Goal: Task Accomplishment & Management: Manage account settings

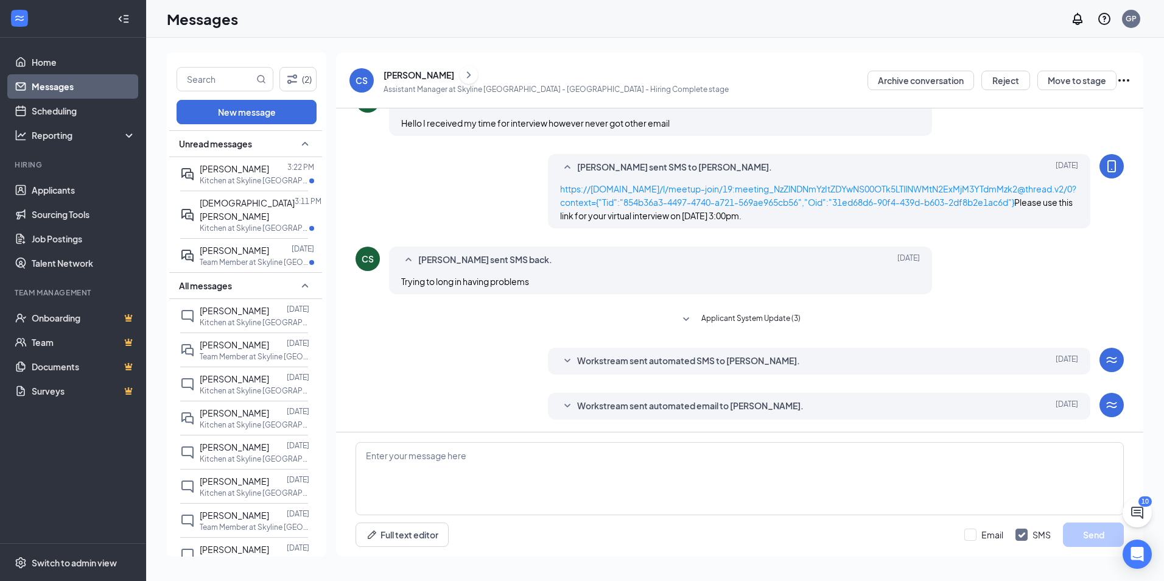
scroll to position [169, 0]
click at [233, 170] on span "[PERSON_NAME]" at bounding box center [234, 168] width 69 height 11
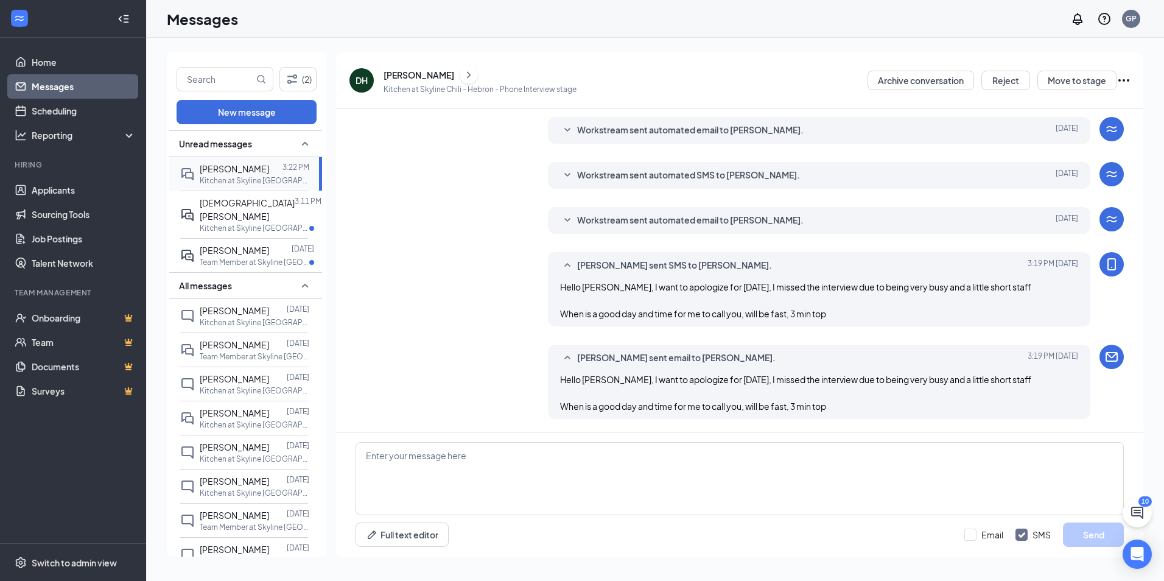
scroll to position [272, 0]
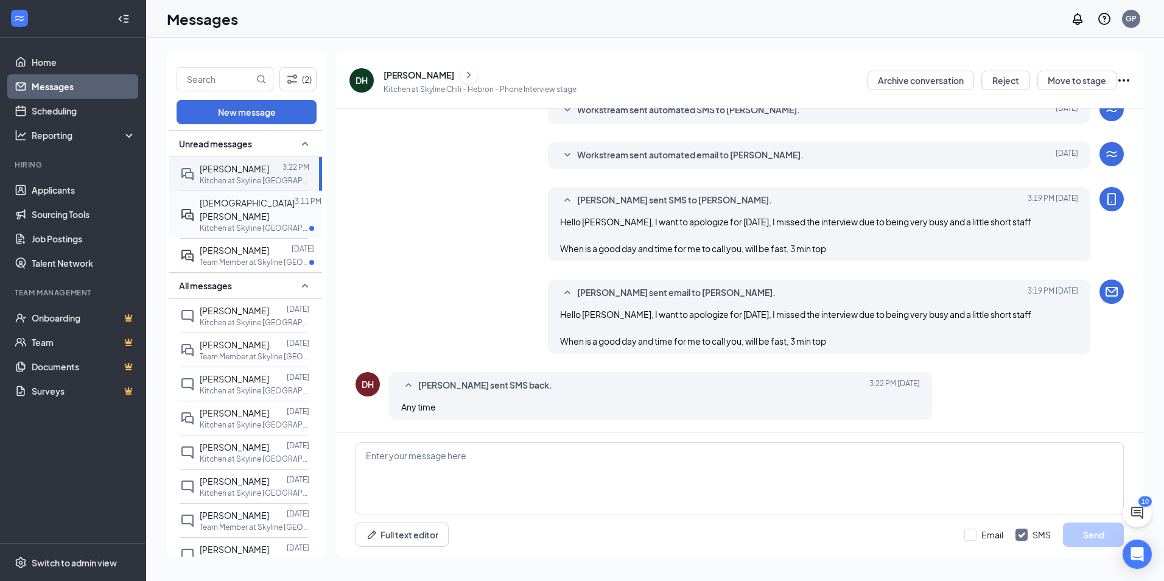
click at [225, 202] on span "[DEMOGRAPHIC_DATA][PERSON_NAME]" at bounding box center [247, 209] width 95 height 24
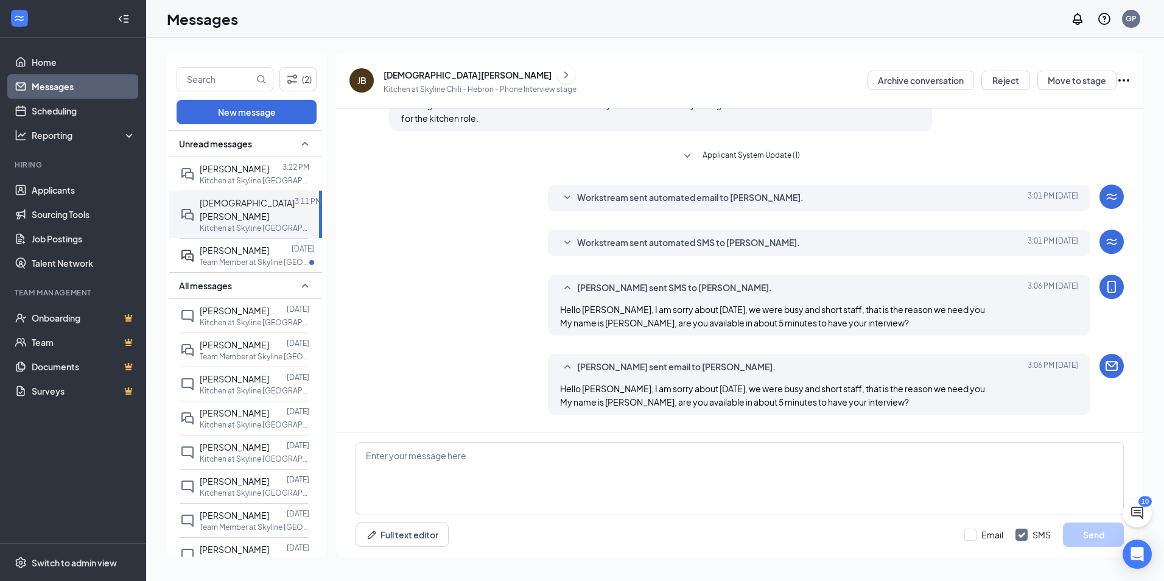
scroll to position [293, 0]
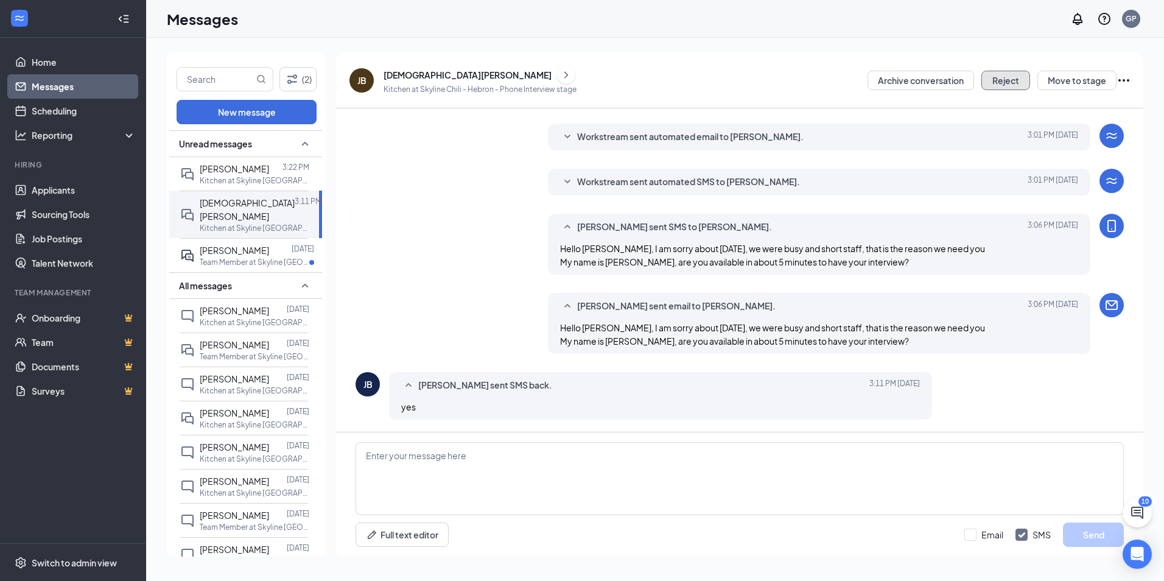
click at [1003, 80] on button "Reject" at bounding box center [1005, 80] width 49 height 19
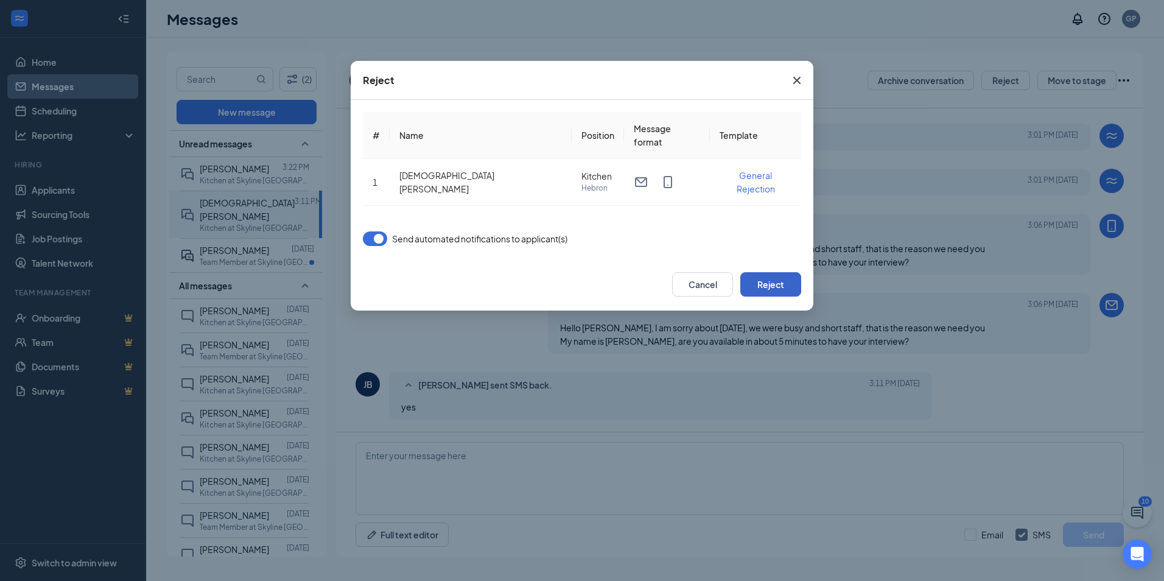
click at [775, 285] on button "Reject" at bounding box center [770, 284] width 61 height 24
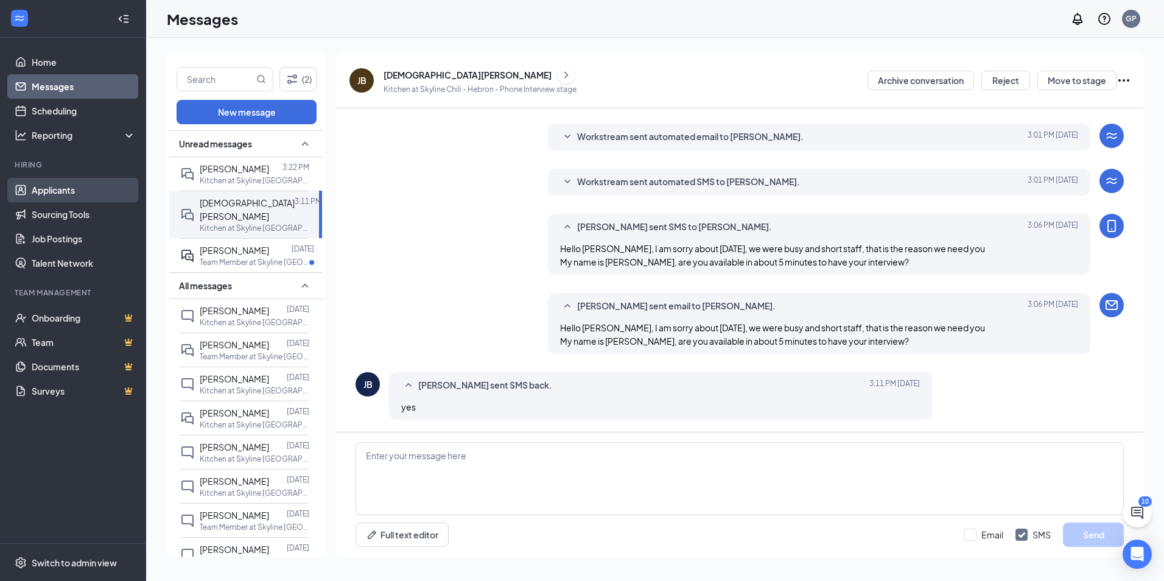
click at [44, 187] on link "Applicants" at bounding box center [84, 190] width 104 height 24
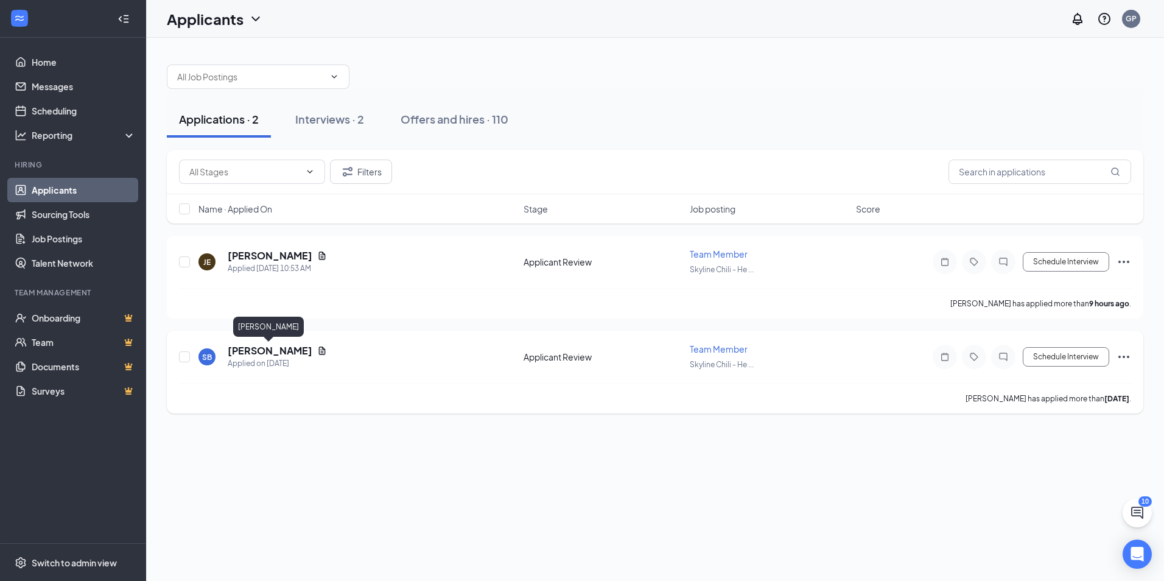
click at [247, 352] on h5 "[PERSON_NAME]" at bounding box center [270, 350] width 85 height 13
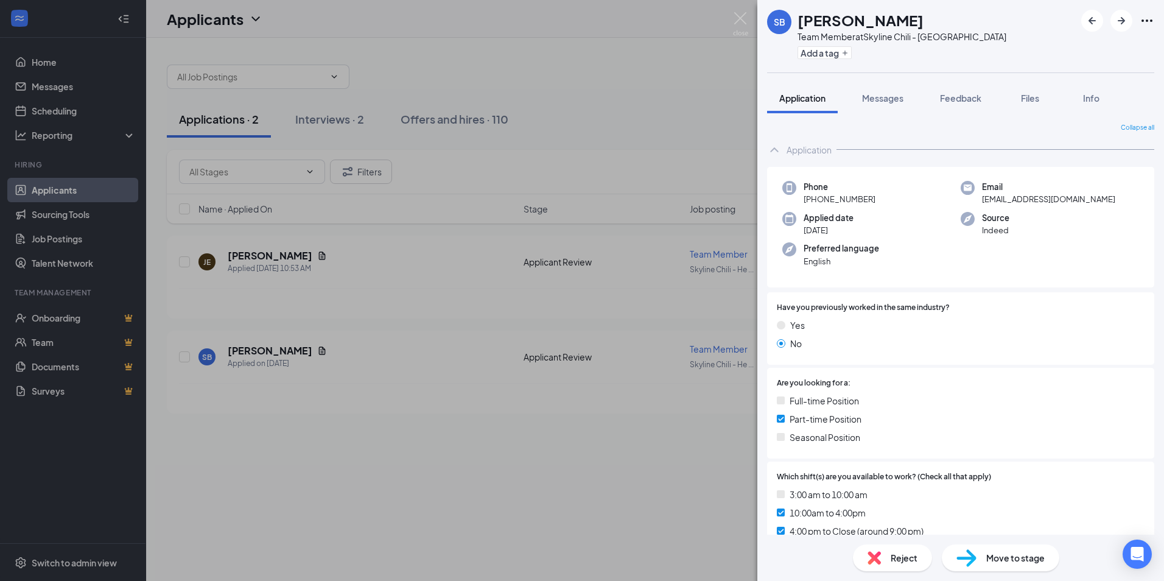
click at [489, 77] on div "SB [PERSON_NAME] Team Member at Skyline Chili - Hebron Add a tag Application Me…" at bounding box center [582, 290] width 1164 height 581
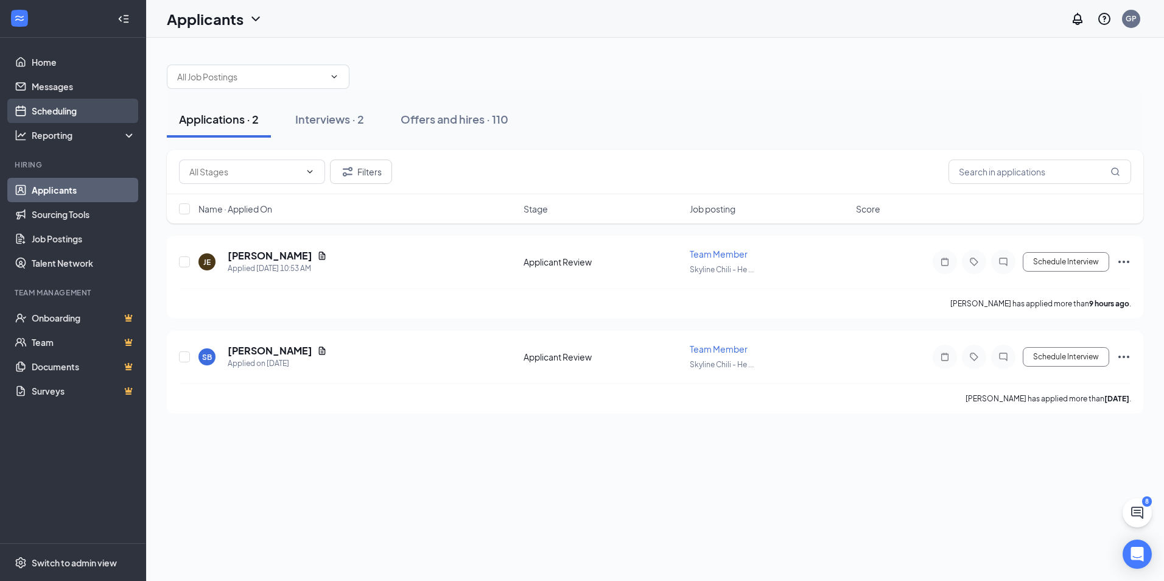
click at [41, 108] on link "Scheduling" at bounding box center [84, 111] width 104 height 24
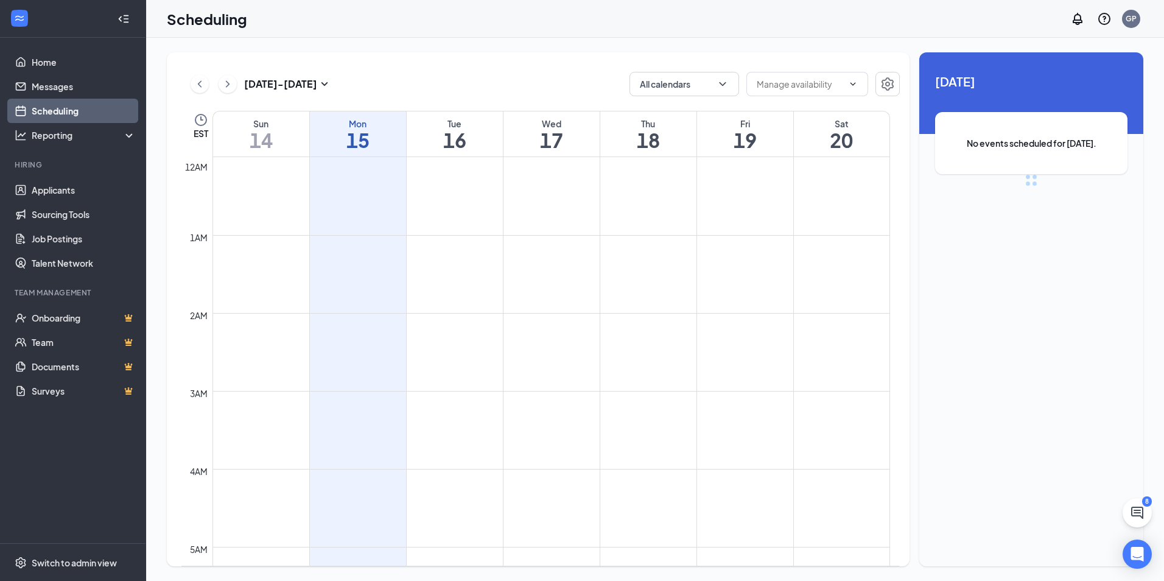
scroll to position [598, 0]
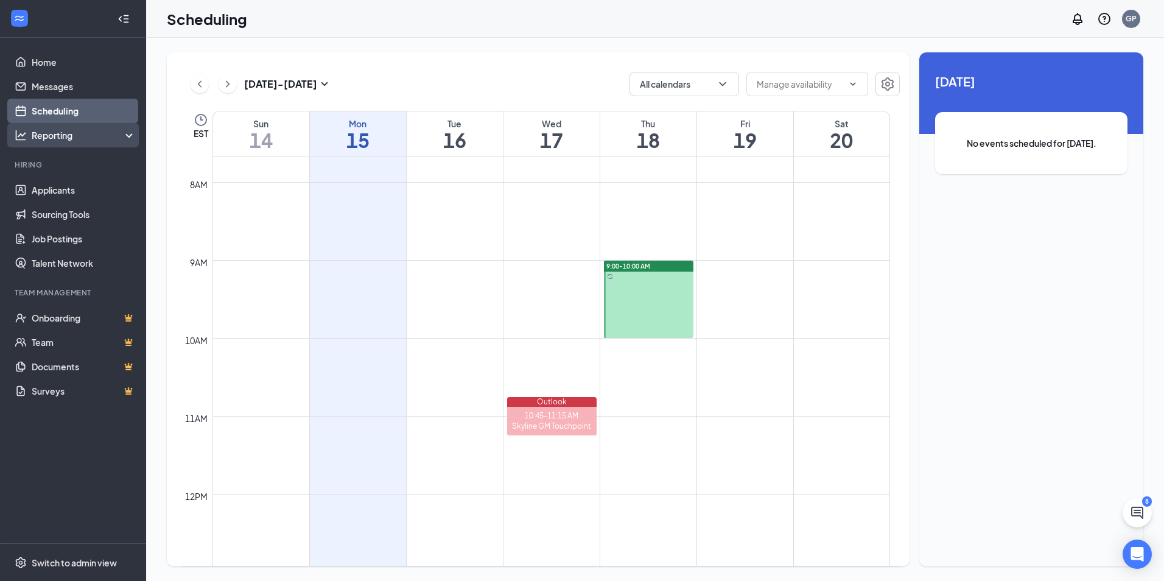
click at [47, 131] on div "Reporting" at bounding box center [84, 135] width 105 height 12
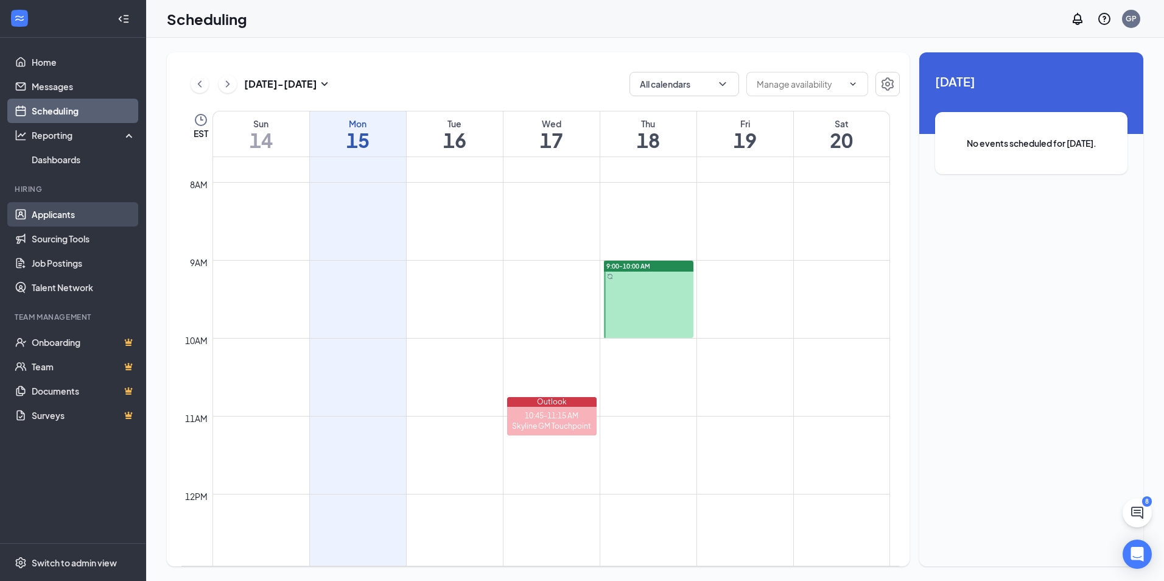
click at [44, 215] on link "Applicants" at bounding box center [84, 214] width 104 height 24
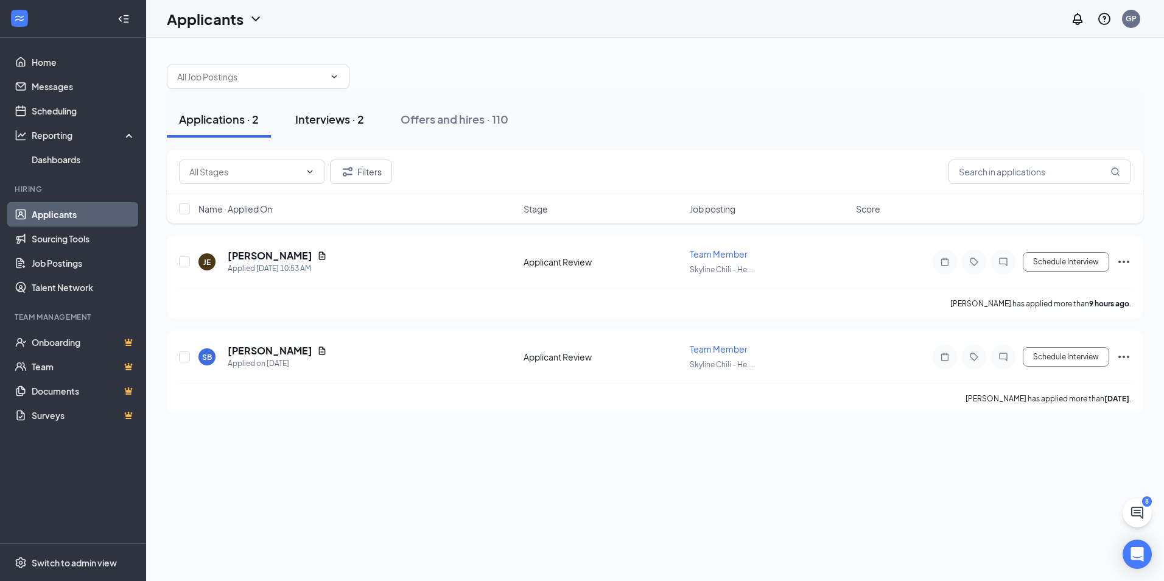
click at [334, 119] on div "Interviews · 2" at bounding box center [329, 118] width 69 height 15
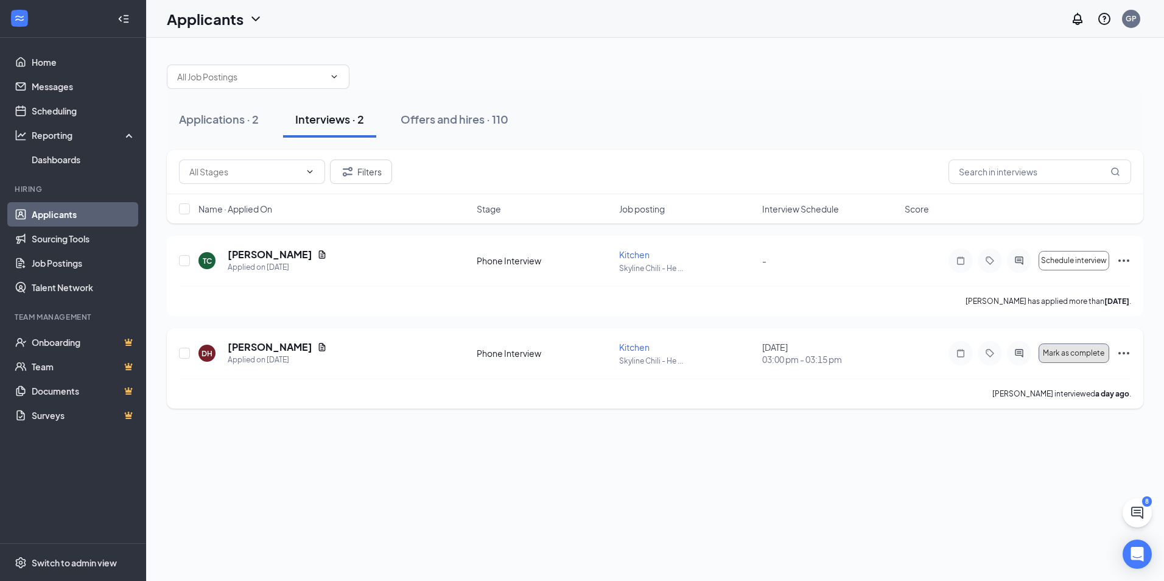
click at [1070, 354] on span "Mark as complete" at bounding box center [1073, 353] width 61 height 9
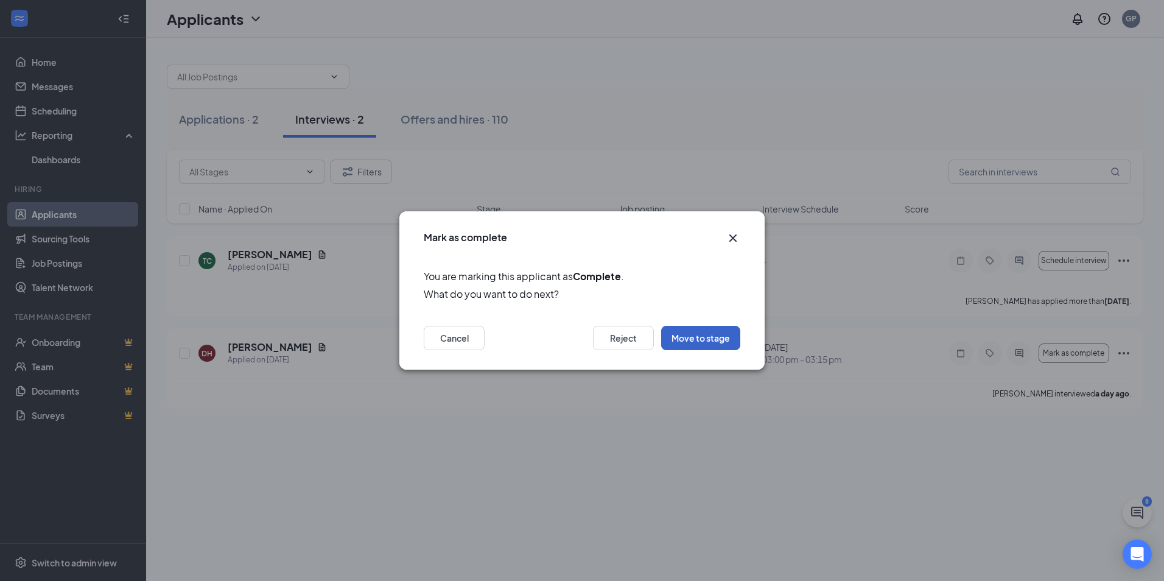
click at [701, 338] on button "Move to stage" at bounding box center [700, 338] width 79 height 24
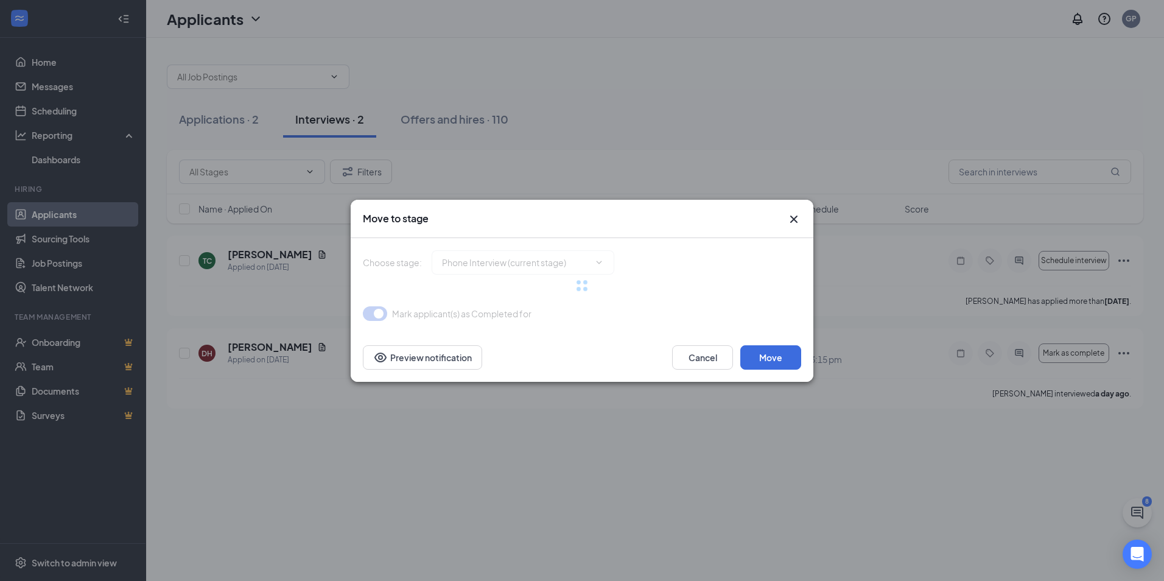
type input "Hiring Complete (final stage)"
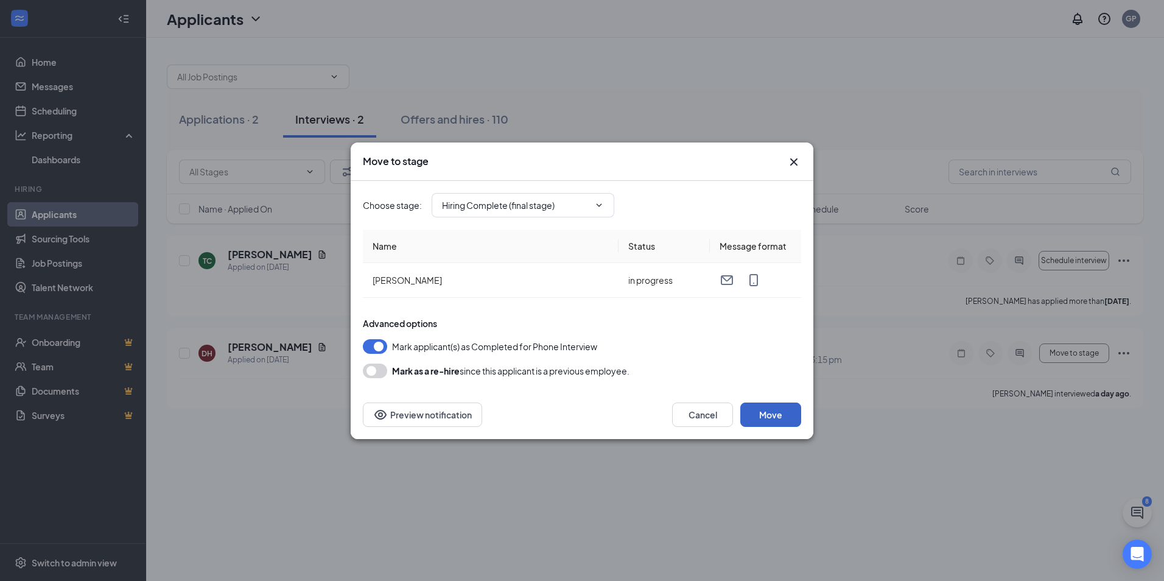
click at [761, 413] on button "Move" at bounding box center [770, 414] width 61 height 24
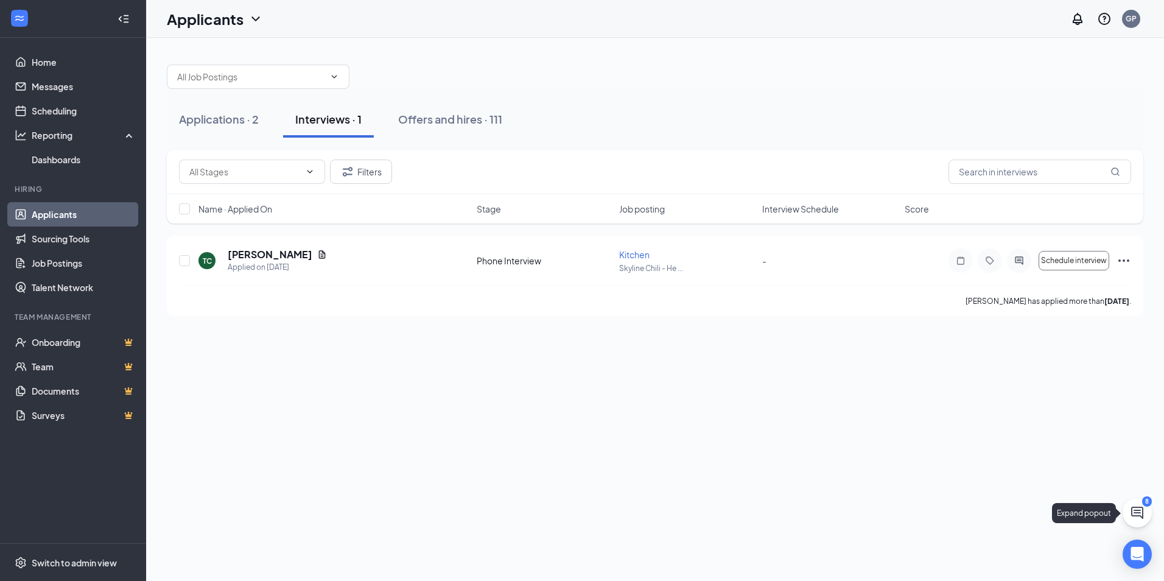
click at [1140, 516] on icon "ChatActive" at bounding box center [1137, 512] width 12 height 12
click at [1054, 566] on icon "ChevronUp" at bounding box center [1055, 565] width 8 height 5
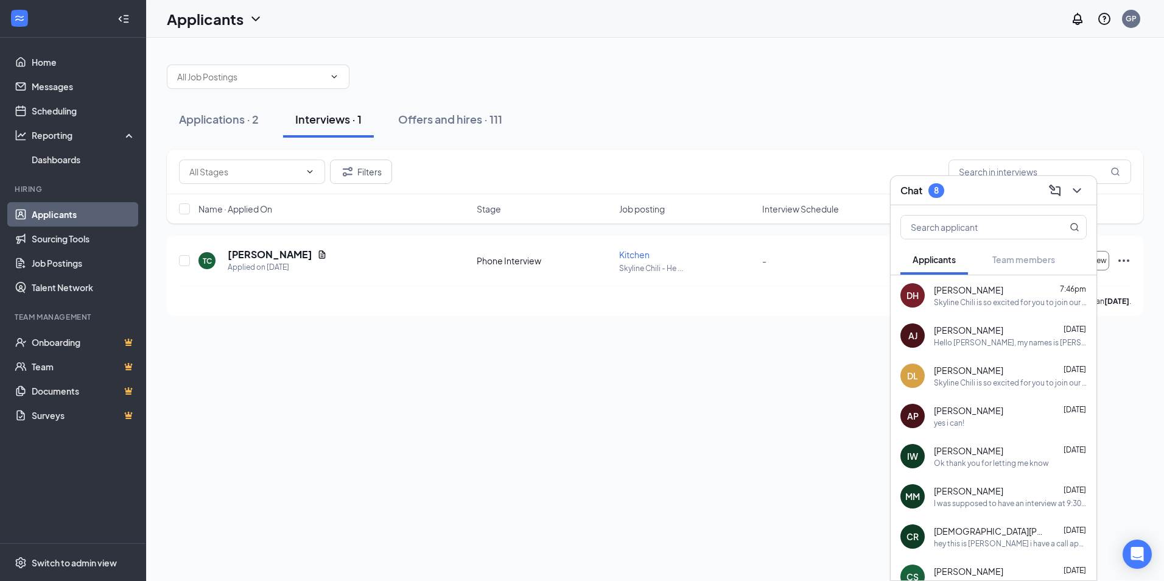
click at [974, 299] on div "Skyline Chili is so excited for you to join our team! Do you know anyone else w…" at bounding box center [1010, 302] width 153 height 10
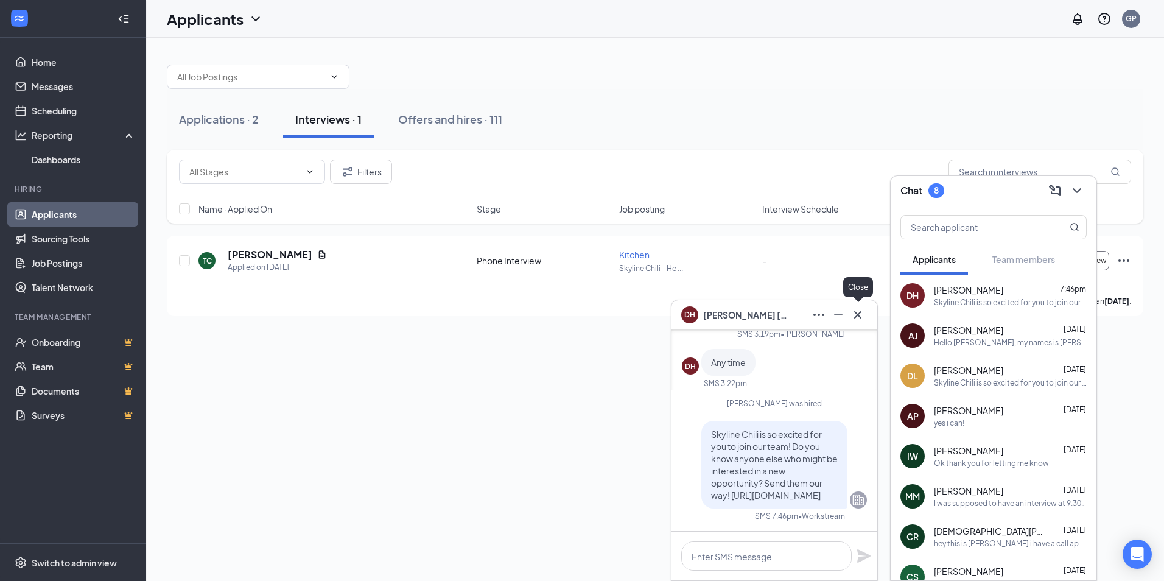
click at [855, 314] on icon "Cross" at bounding box center [857, 314] width 15 height 15
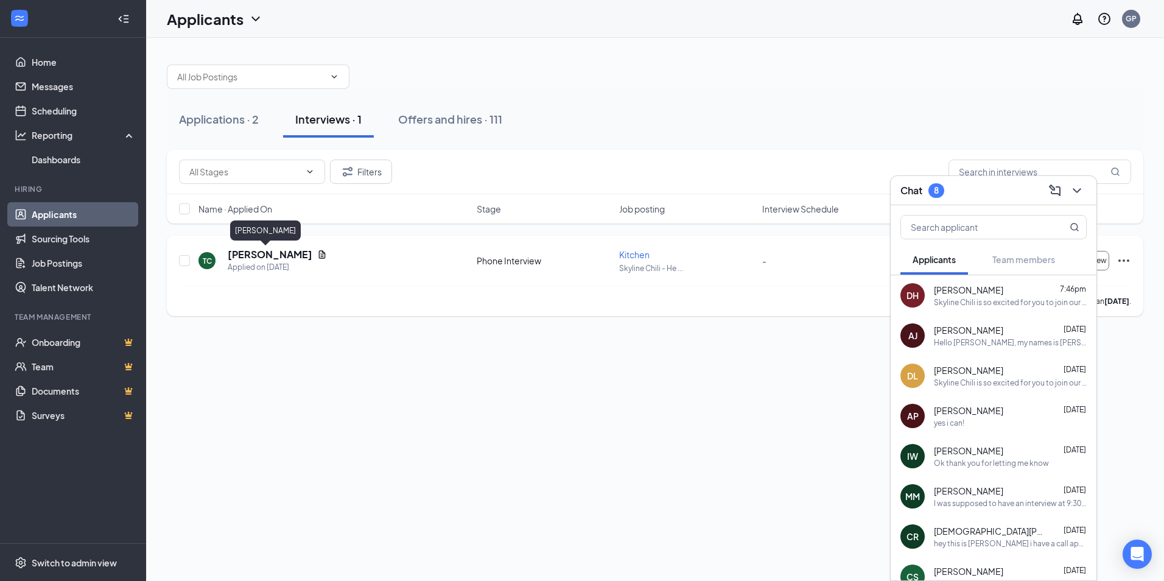
click at [248, 254] on h5 "[PERSON_NAME]" at bounding box center [270, 254] width 85 height 13
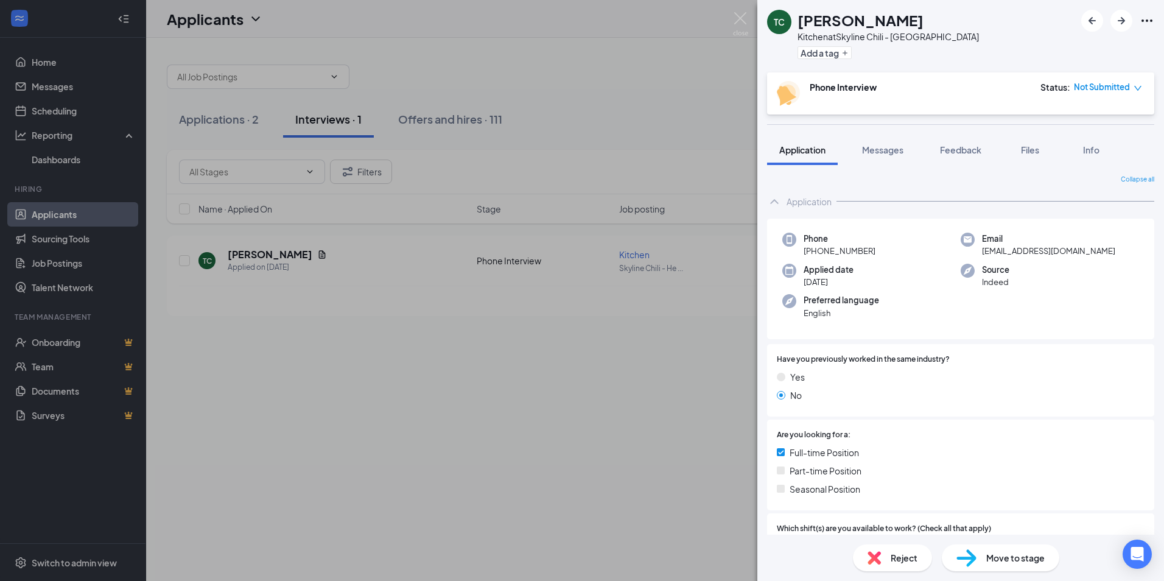
click at [896, 558] on span "Reject" at bounding box center [904, 557] width 27 height 13
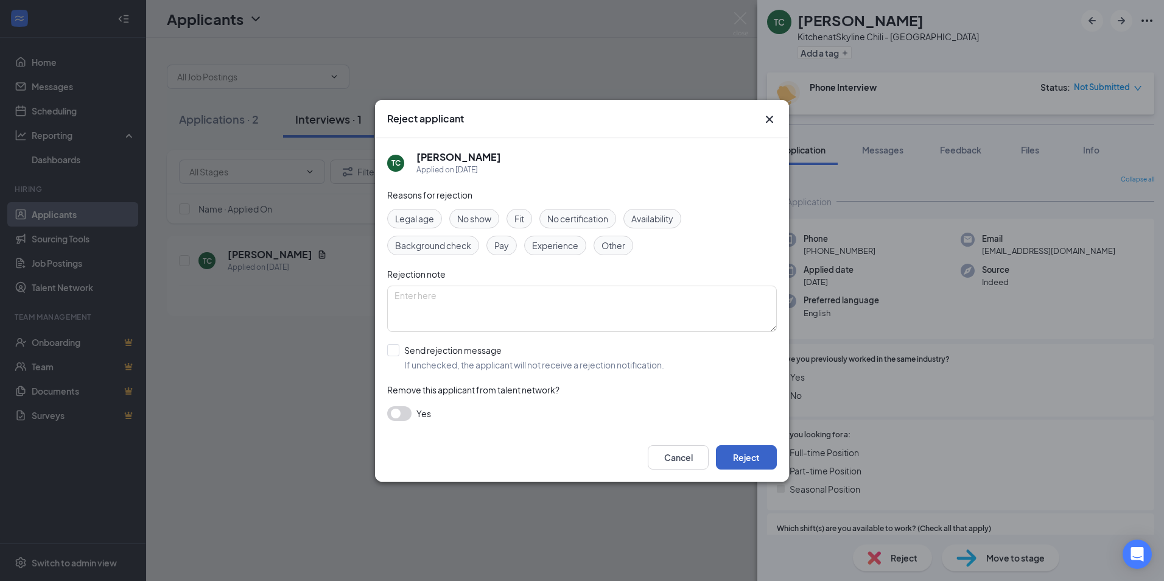
click at [741, 454] on button "Reject" at bounding box center [746, 457] width 61 height 24
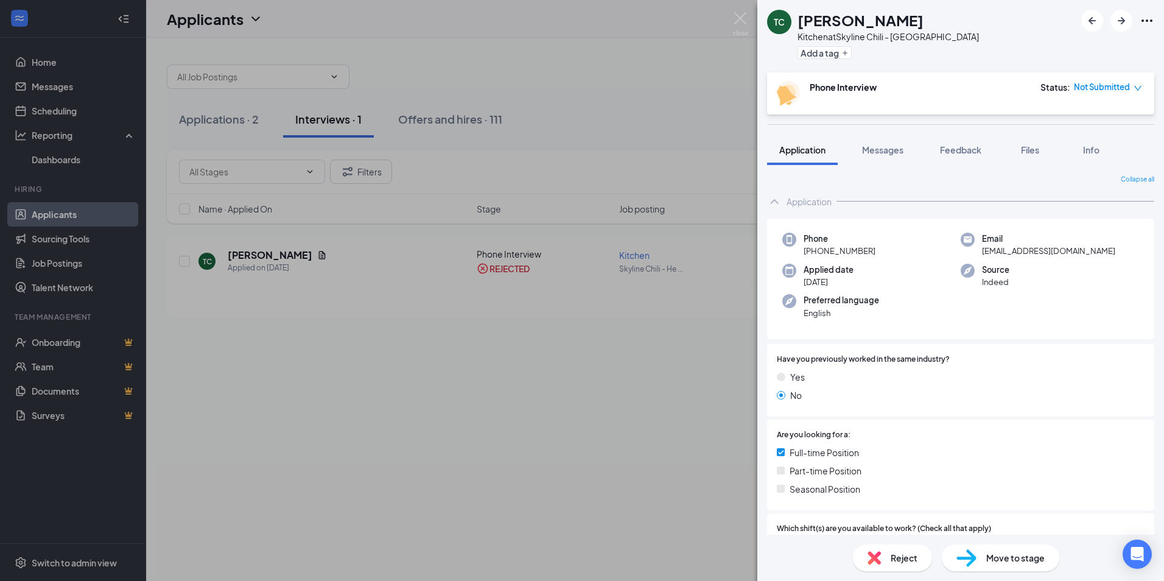
click at [895, 564] on span "Reject" at bounding box center [904, 557] width 27 height 13
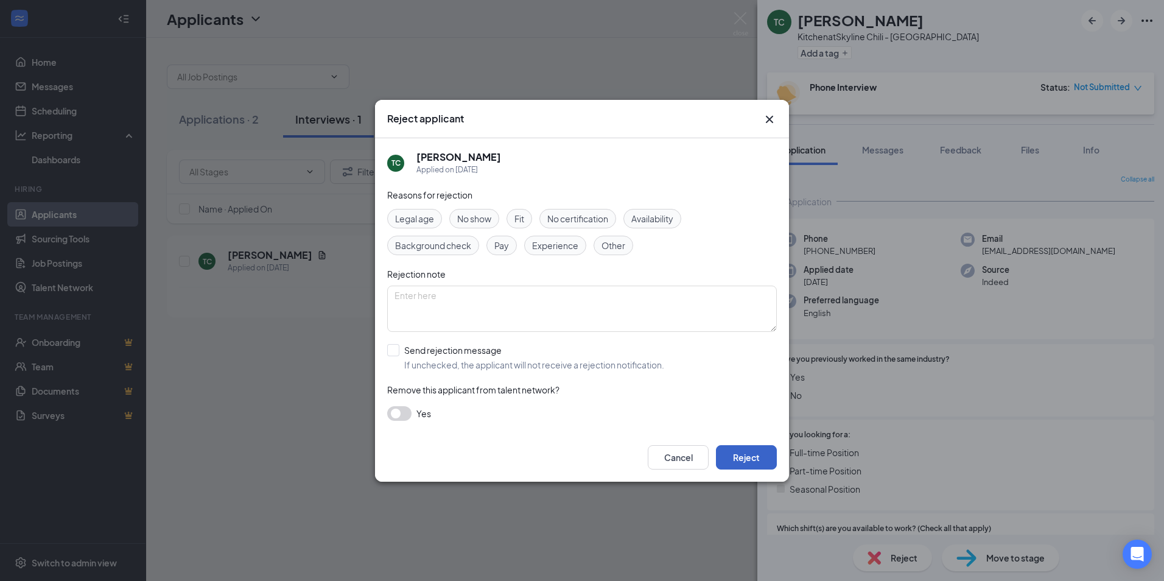
click at [744, 460] on button "Reject" at bounding box center [746, 457] width 61 height 24
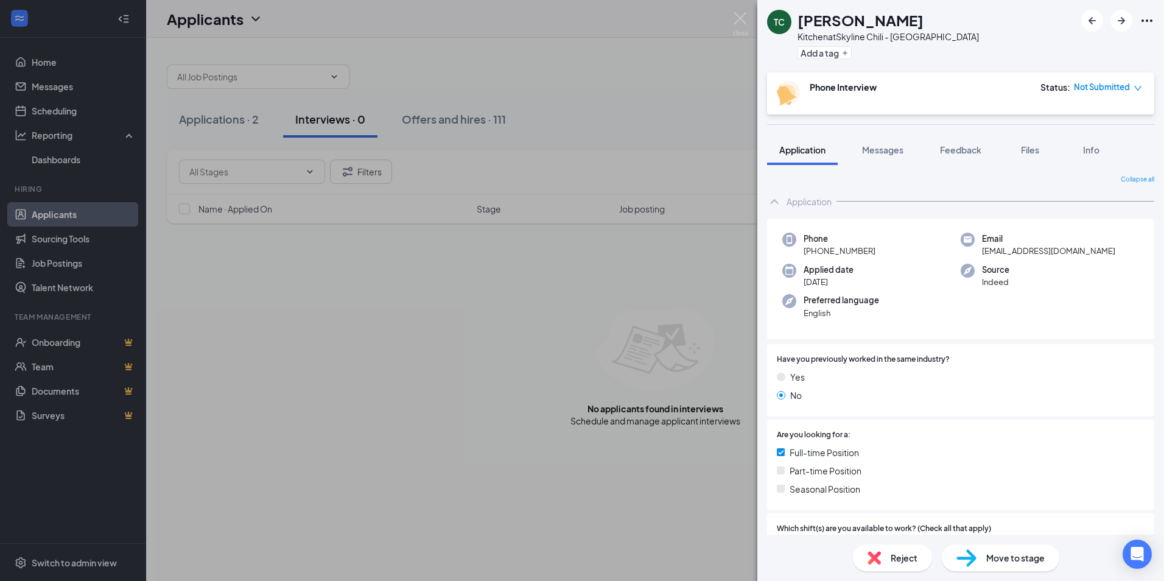
drag, startPoint x: 251, startPoint y: 306, endPoint x: 251, endPoint y: 282, distance: 24.3
click at [251, 306] on div "TC [PERSON_NAME] Kitchen at Skyline Chili - Hebron Add a tag Phone Interview St…" at bounding box center [582, 290] width 1164 height 581
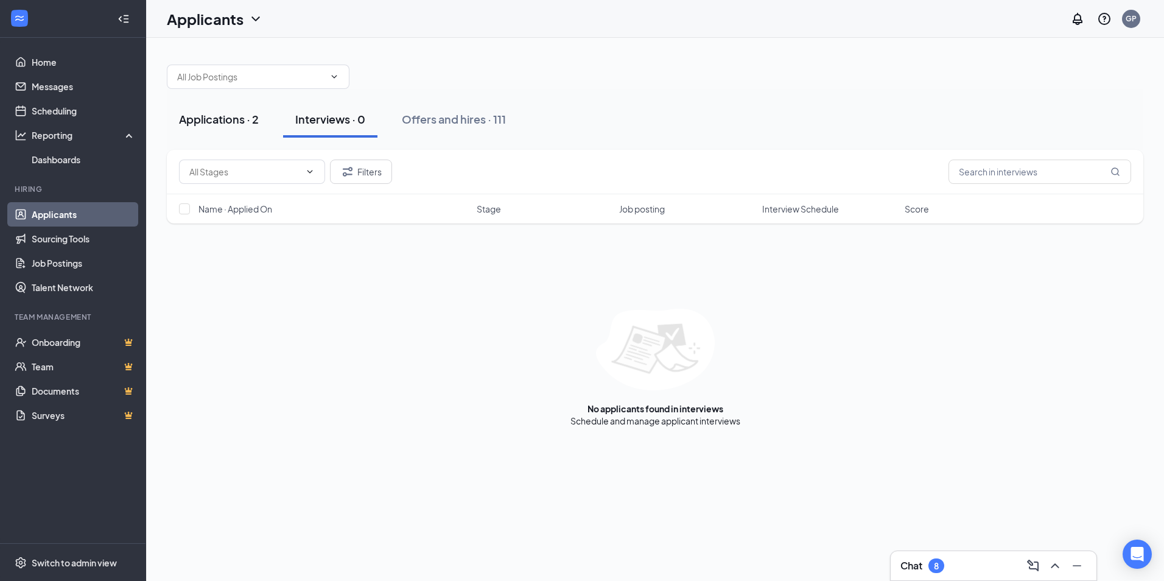
click at [206, 121] on div "Applications · 2" at bounding box center [219, 118] width 80 height 15
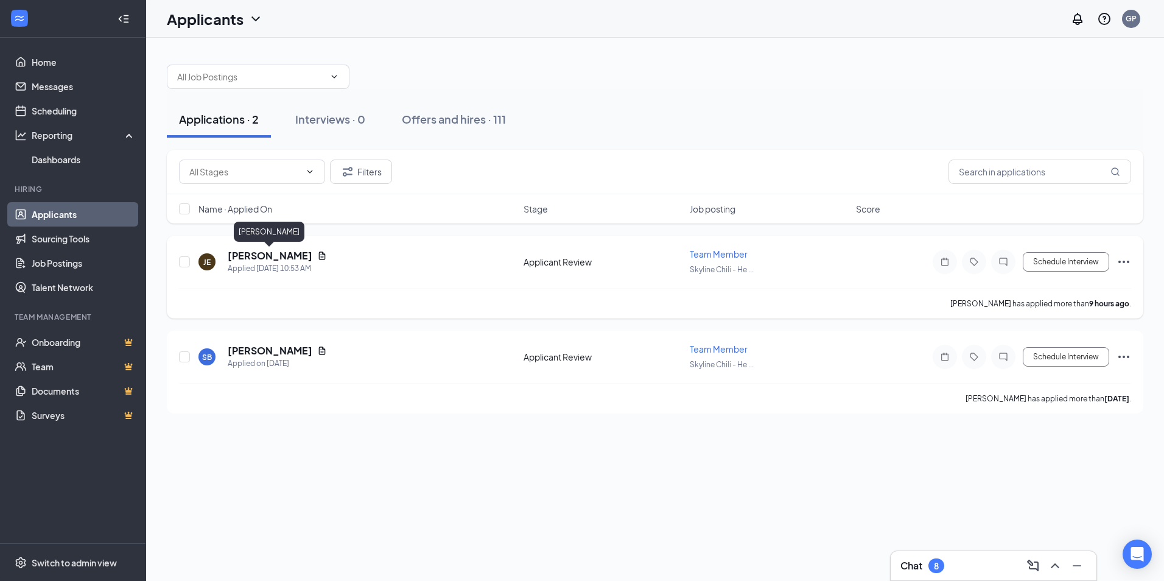
click at [240, 253] on h5 "[PERSON_NAME]" at bounding box center [270, 255] width 85 height 13
